Goal: Find specific page/section: Find specific page/section

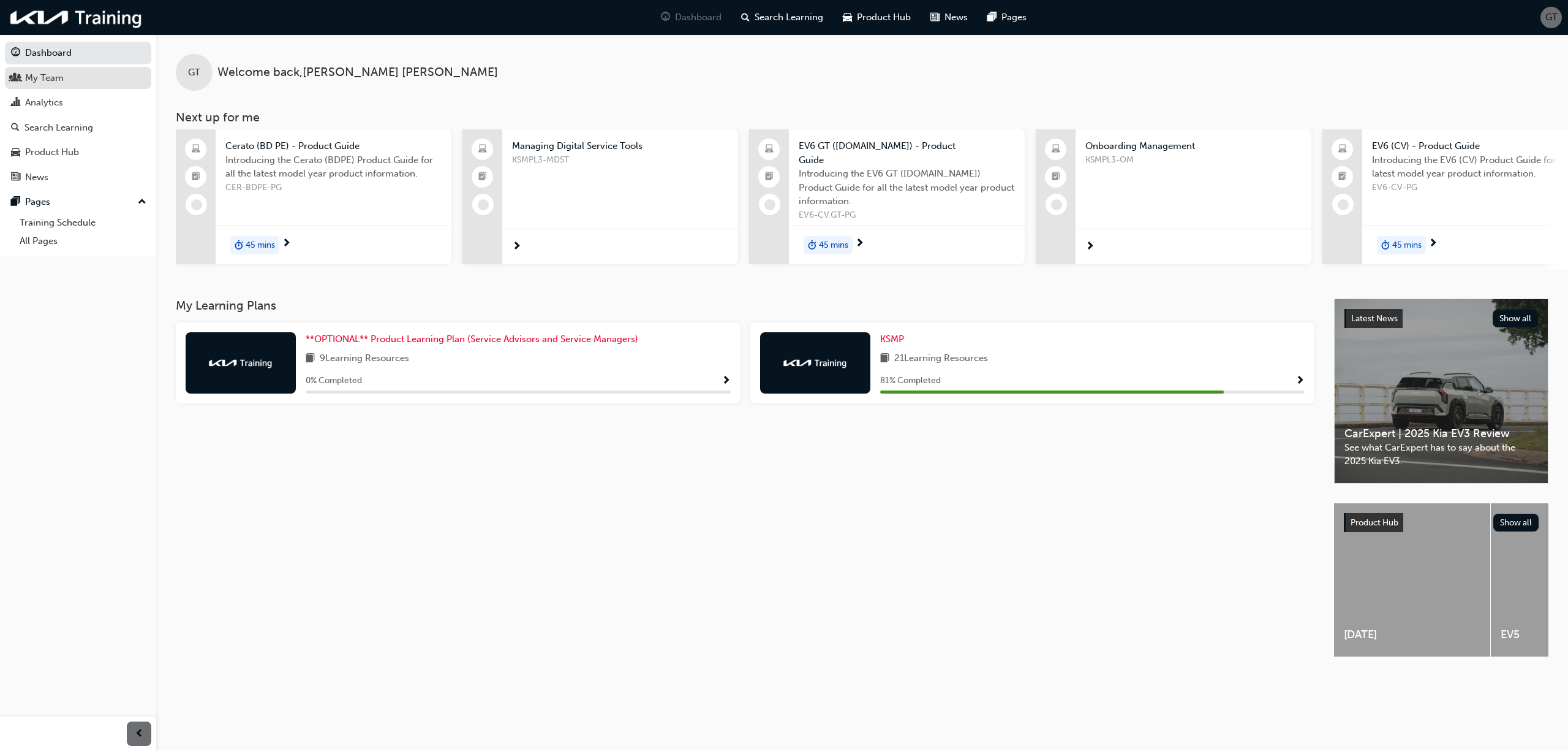
click at [36, 75] on div "My Team" at bounding box center [45, 78] width 39 height 14
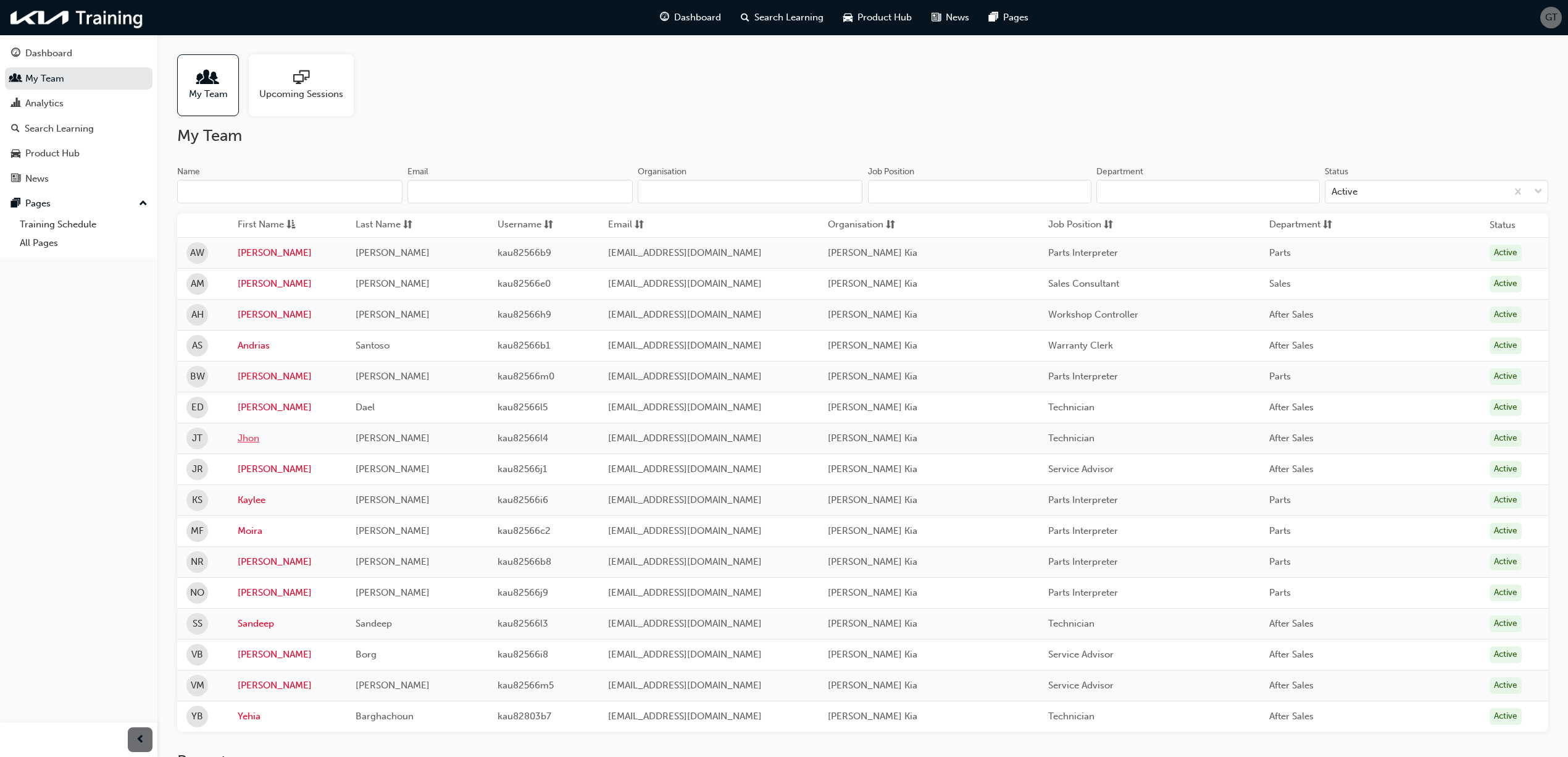
click at [250, 445] on link "Jhon" at bounding box center [287, 438] width 99 height 14
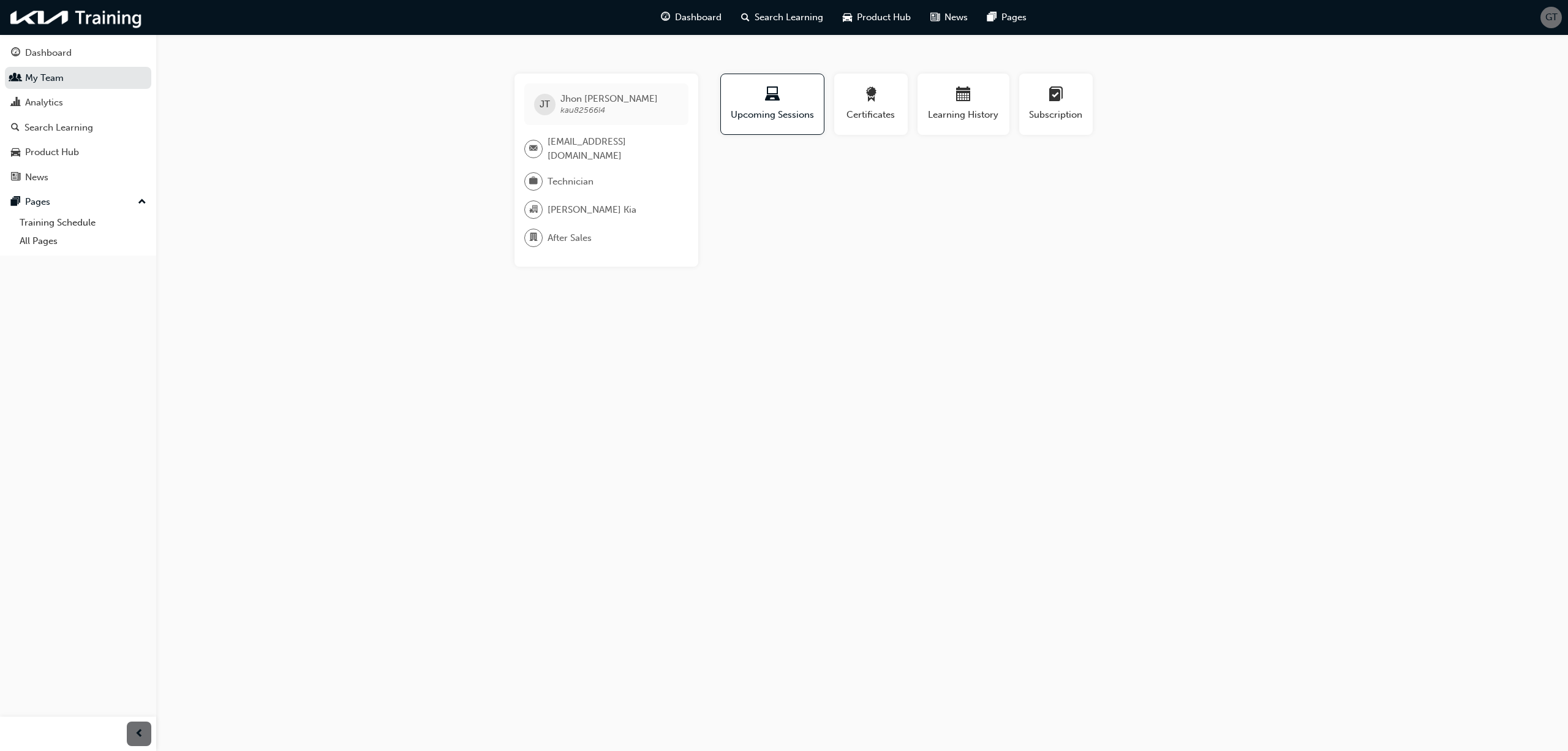
click at [590, 105] on span "kau82566l4" at bounding box center [583, 109] width 45 height 10
click at [590, 101] on span "[PERSON_NAME]" at bounding box center [610, 98] width 98 height 11
click at [583, 103] on span "[PERSON_NAME]" at bounding box center [610, 98] width 98 height 11
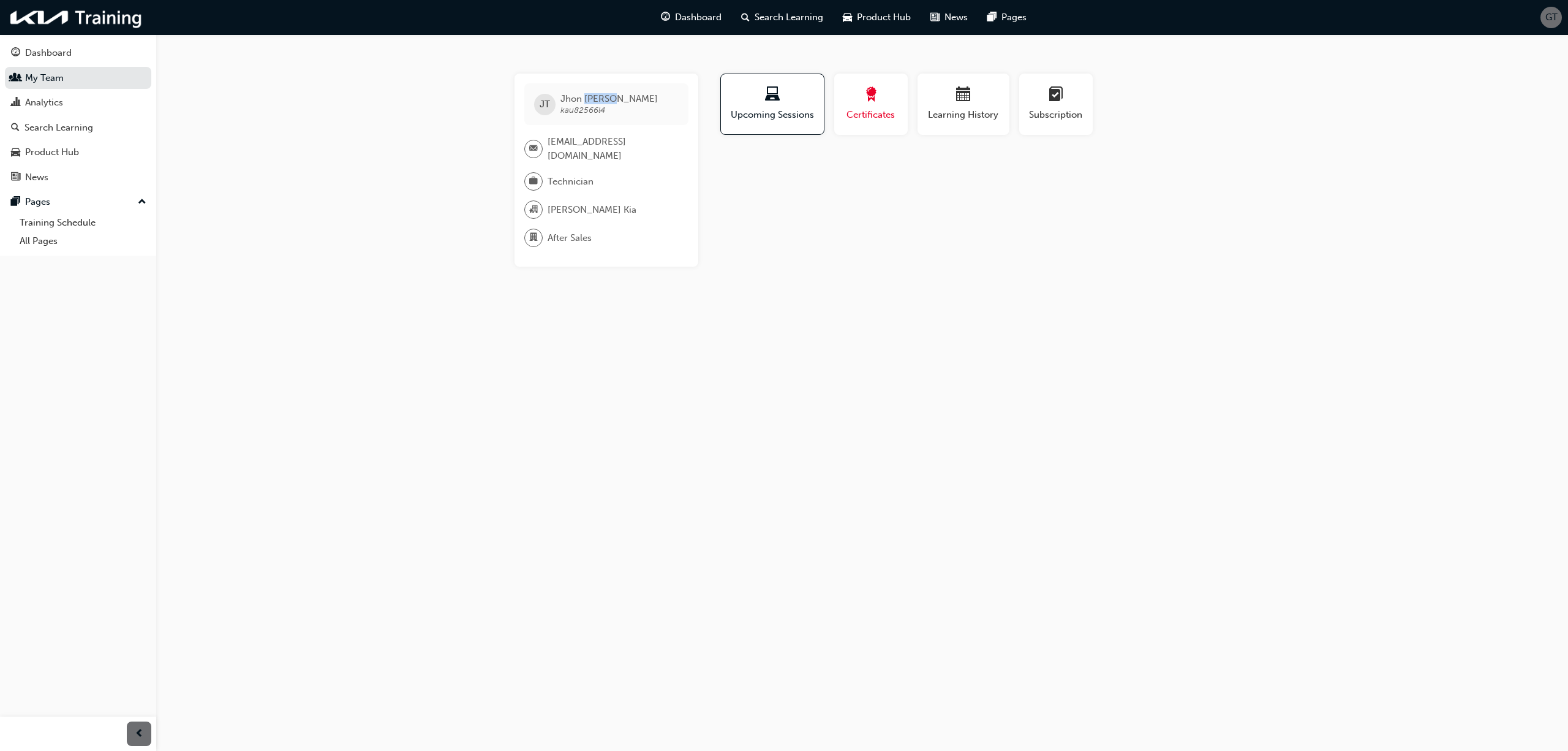
drag, startPoint x: 859, startPoint y: 103, endPoint x: 880, endPoint y: 101, distance: 21.1
click at [860, 103] on div "button" at bounding box center [871, 96] width 55 height 19
click at [960, 103] on span "calendar-icon" at bounding box center [963, 95] width 14 height 17
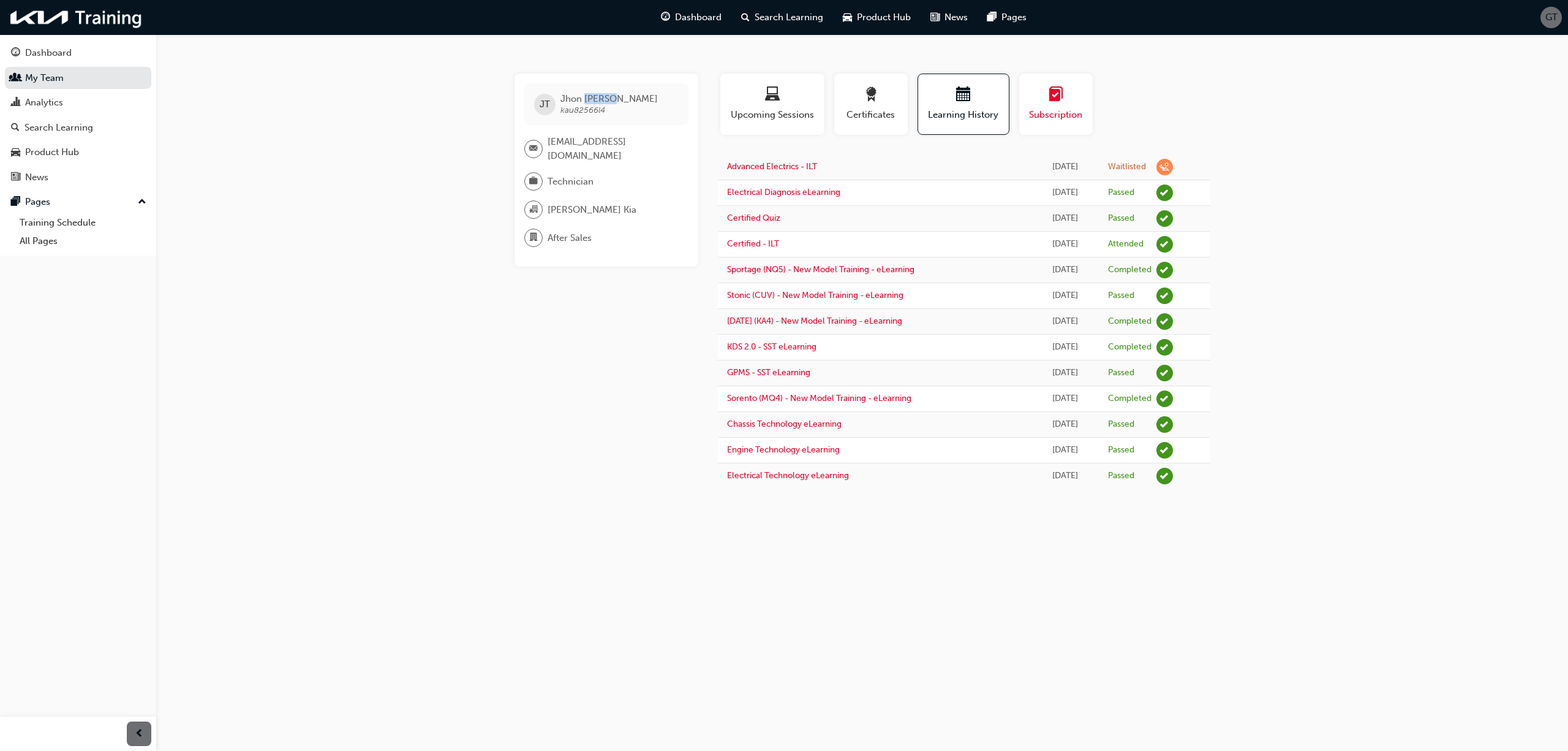
click at [1055, 107] on div "Subscription" at bounding box center [1056, 104] width 55 height 35
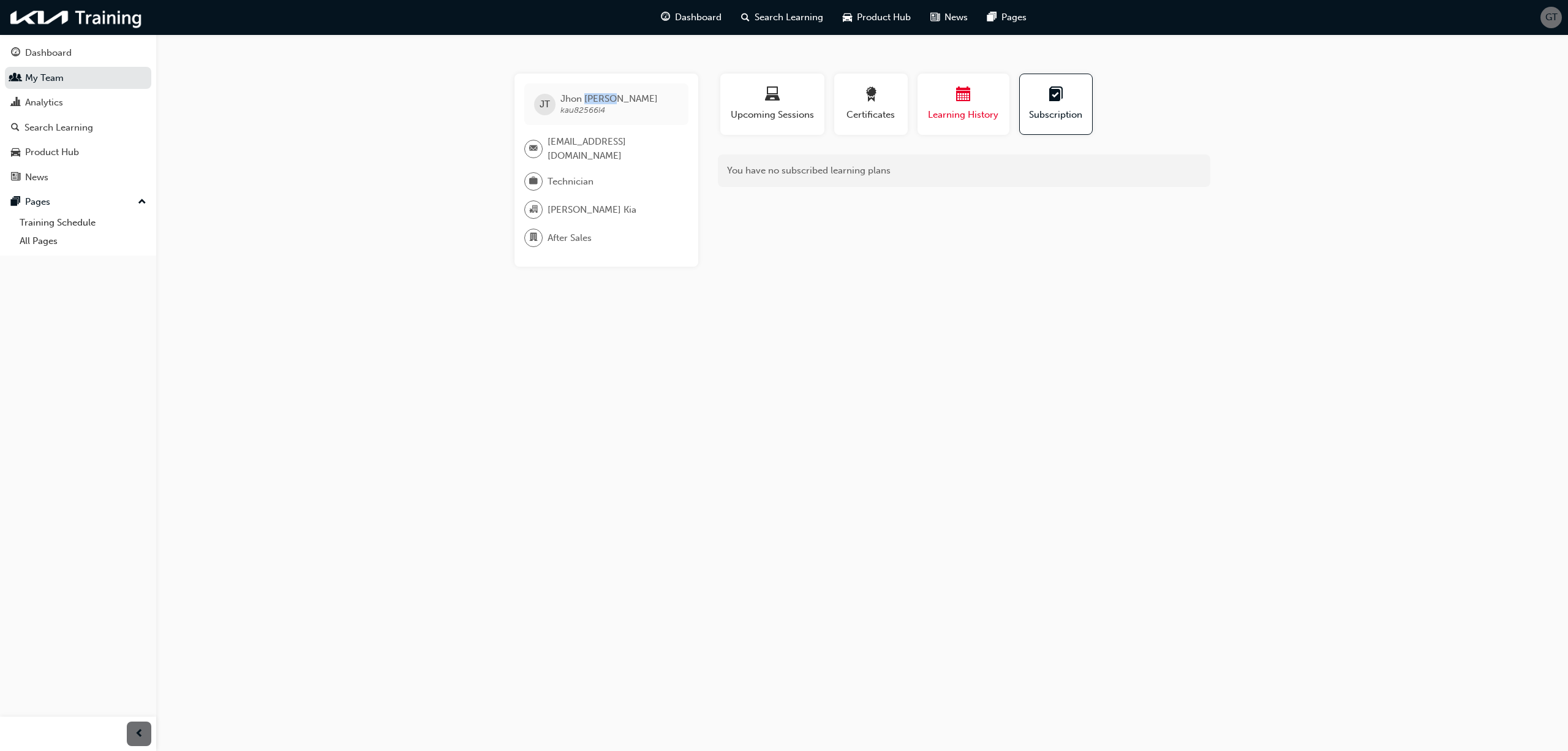
click at [985, 101] on div "button" at bounding box center [963, 96] width 74 height 19
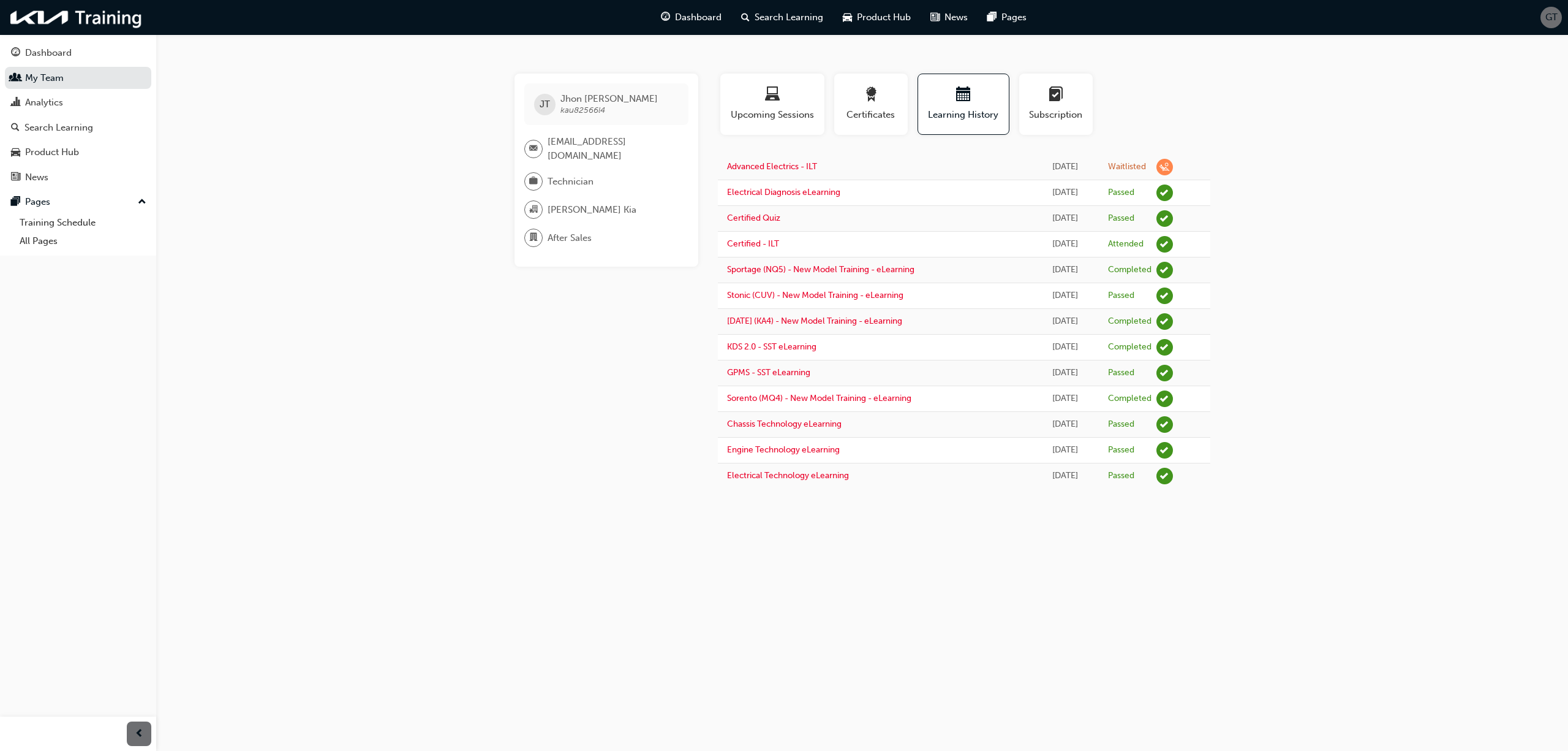
click at [539, 109] on span "JT" at bounding box center [544, 105] width 10 height 14
click at [557, 146] on span "[EMAIL_ADDRESS][DOMAIN_NAME]" at bounding box center [613, 149] width 131 height 28
click at [537, 146] on div at bounding box center [533, 149] width 19 height 19
click at [537, 172] on div at bounding box center [533, 181] width 19 height 19
click at [533, 202] on span "organisation-icon" at bounding box center [533, 209] width 8 height 16
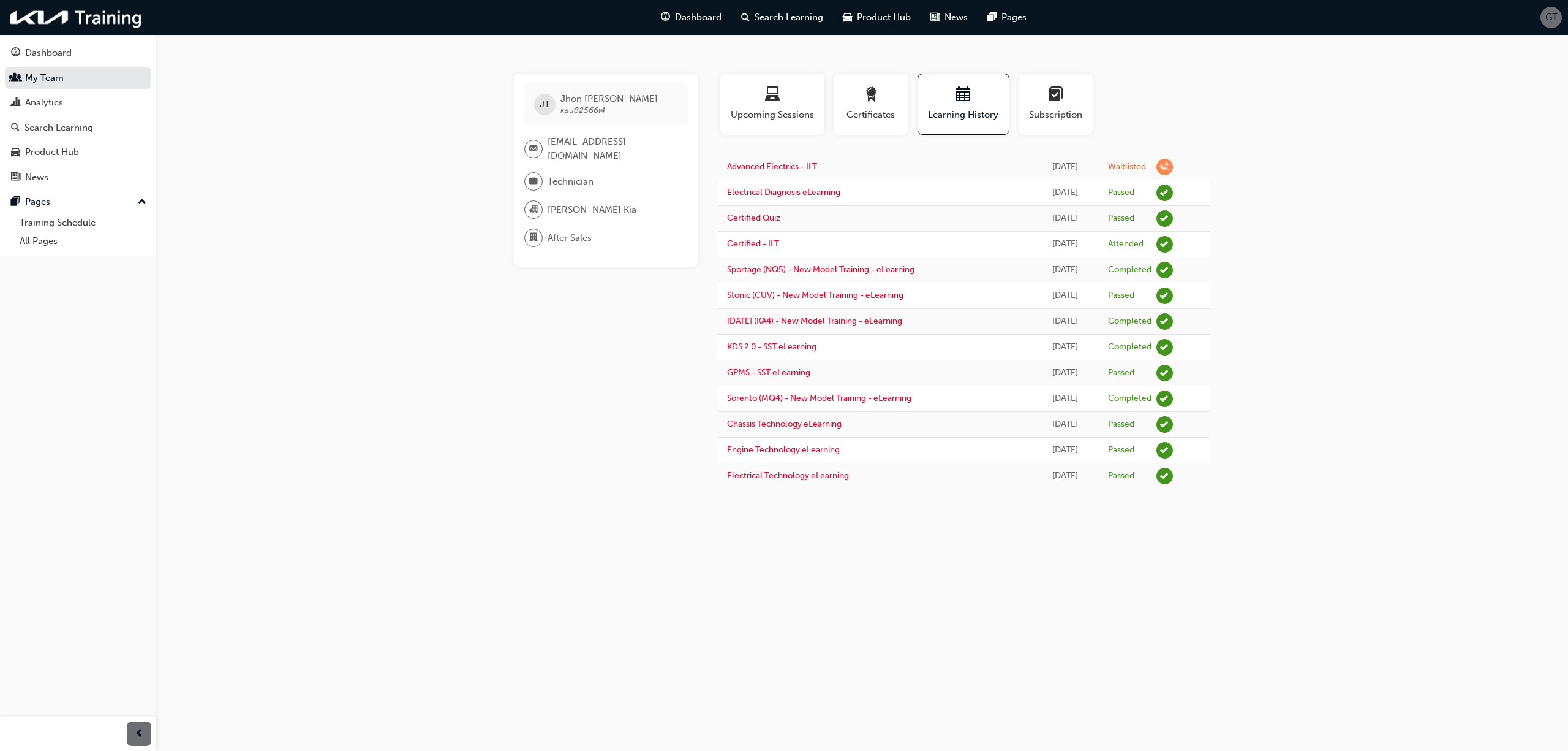
click at [535, 230] on span "department-icon" at bounding box center [533, 237] width 8 height 16
